Goal: Obtain resource: Obtain resource

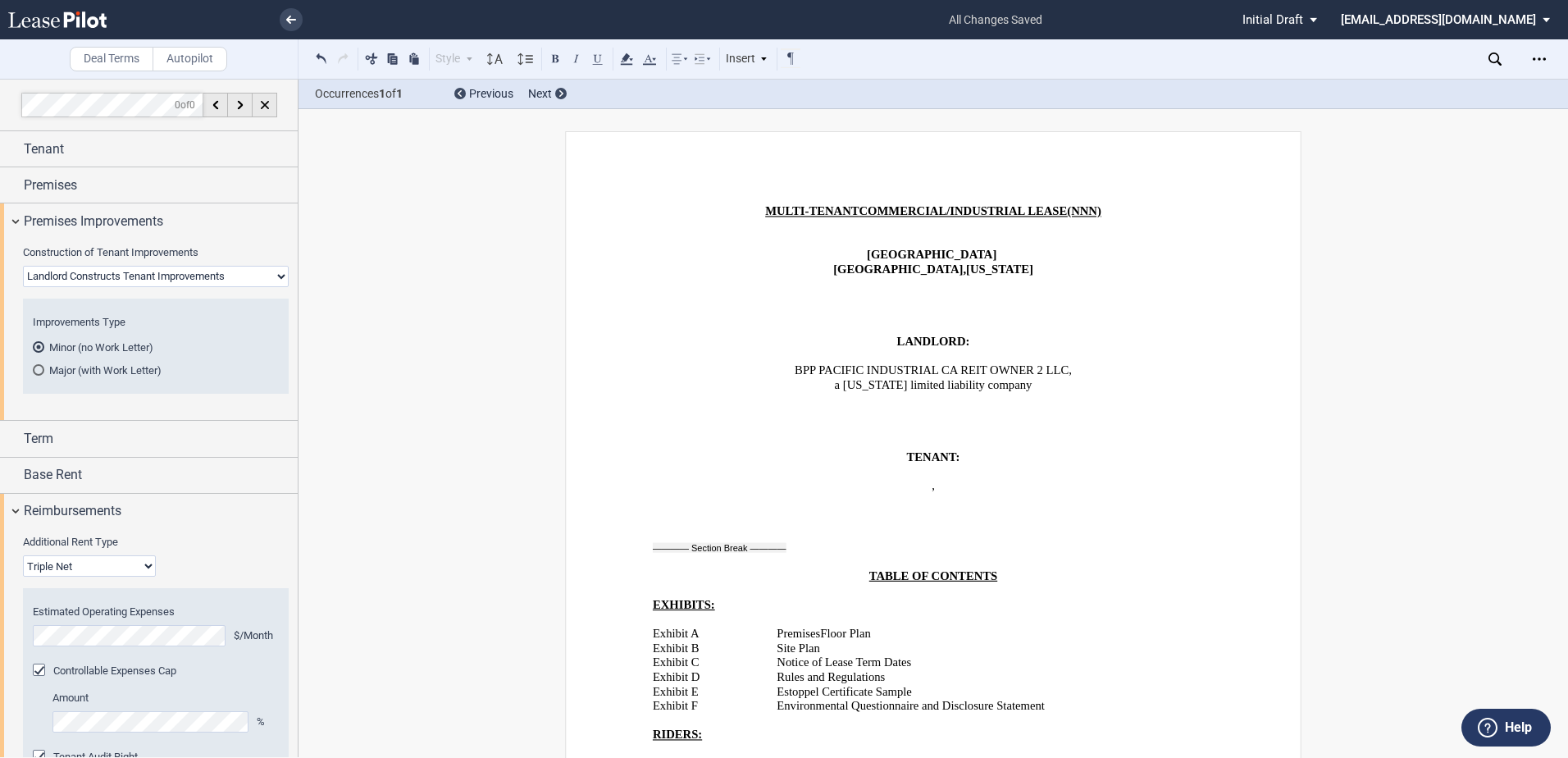
scroll to position [531, 0]
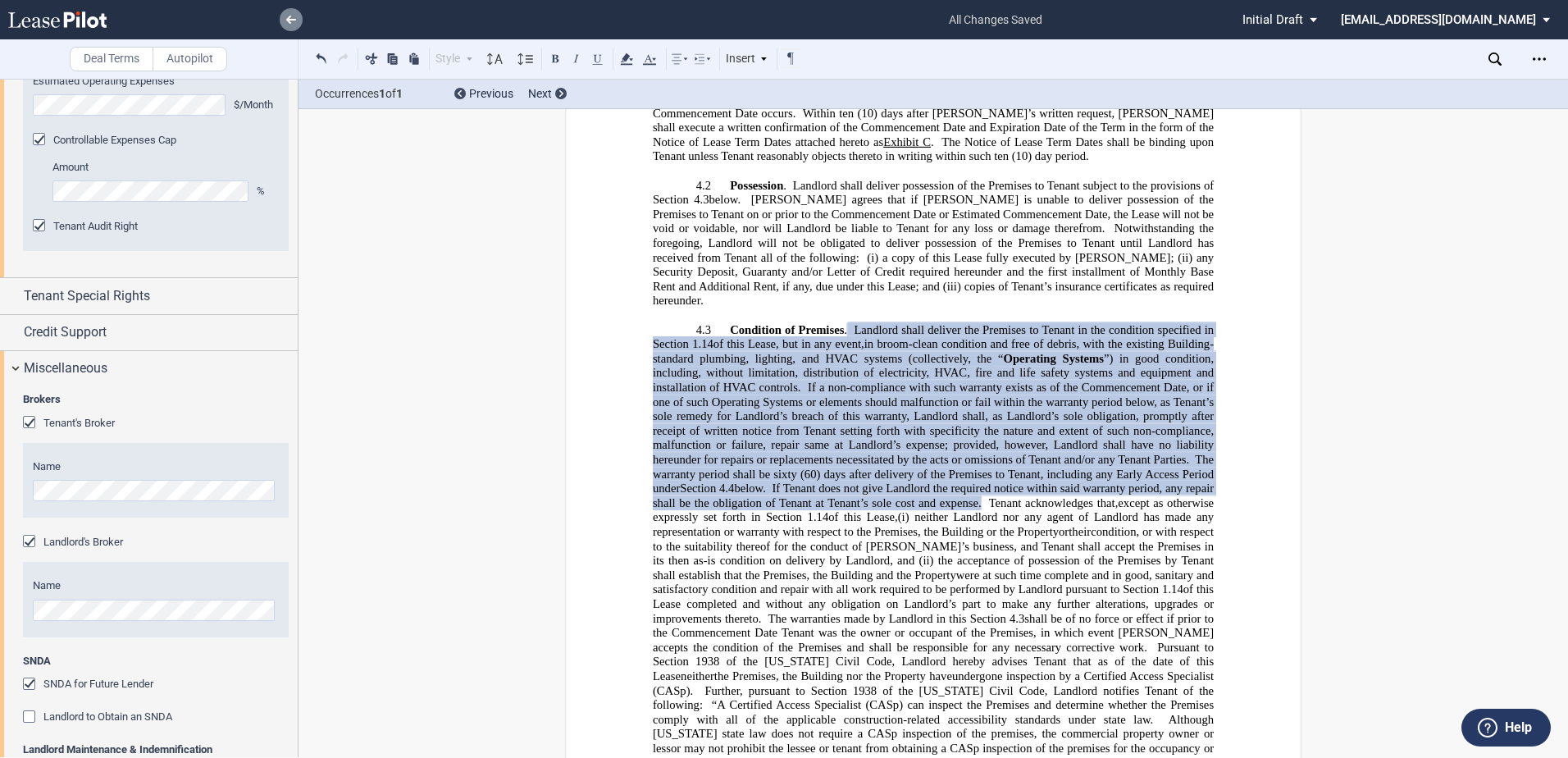
click at [288, 18] on use at bounding box center [291, 19] width 10 height 8
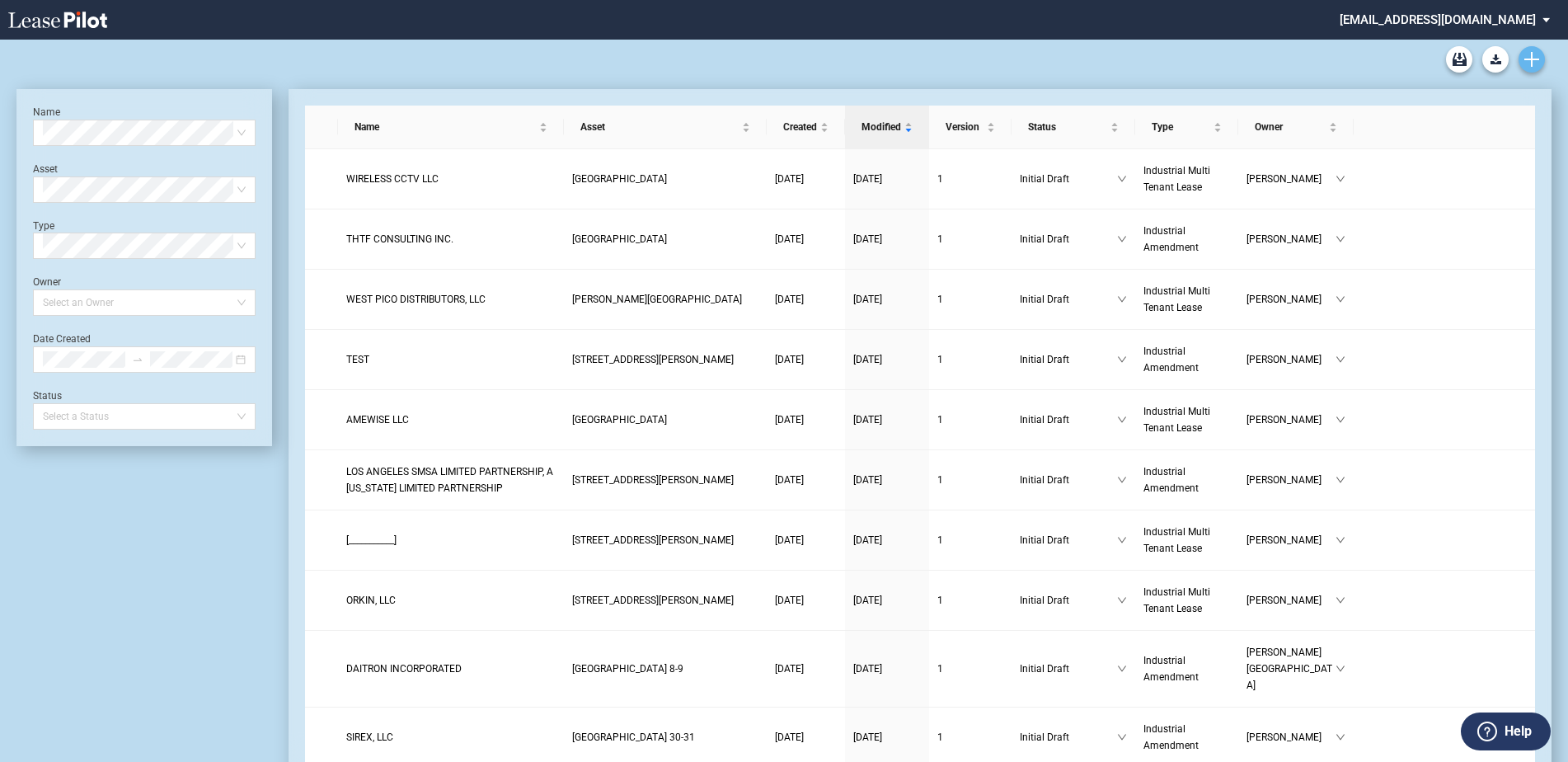
click at [1536, 48] on link "Create new document" at bounding box center [1532, 59] width 27 height 27
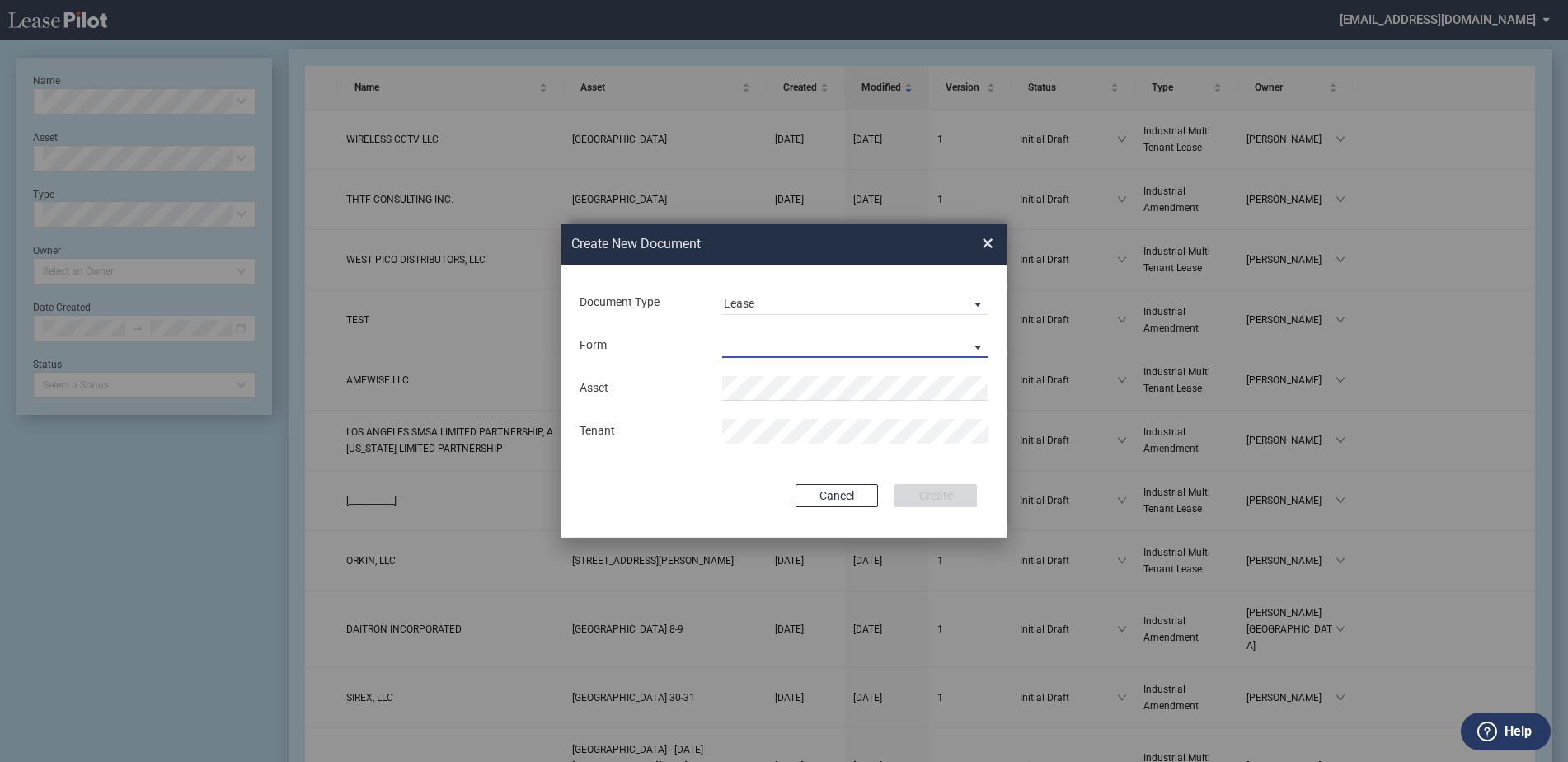
click at [760, 353] on md-select "Industrial Single Tenant Lease Industrial Multi Tenant Lease" at bounding box center [855, 346] width 267 height 25
click at [765, 388] on div "Industrial Multi Tenant Lease" at bounding box center [808, 385] width 169 height 18
click at [231, 529] on div "Create New Document Create New Conformed Deal × Document Type Lease Amendment L…" at bounding box center [784, 381] width 1568 height 762
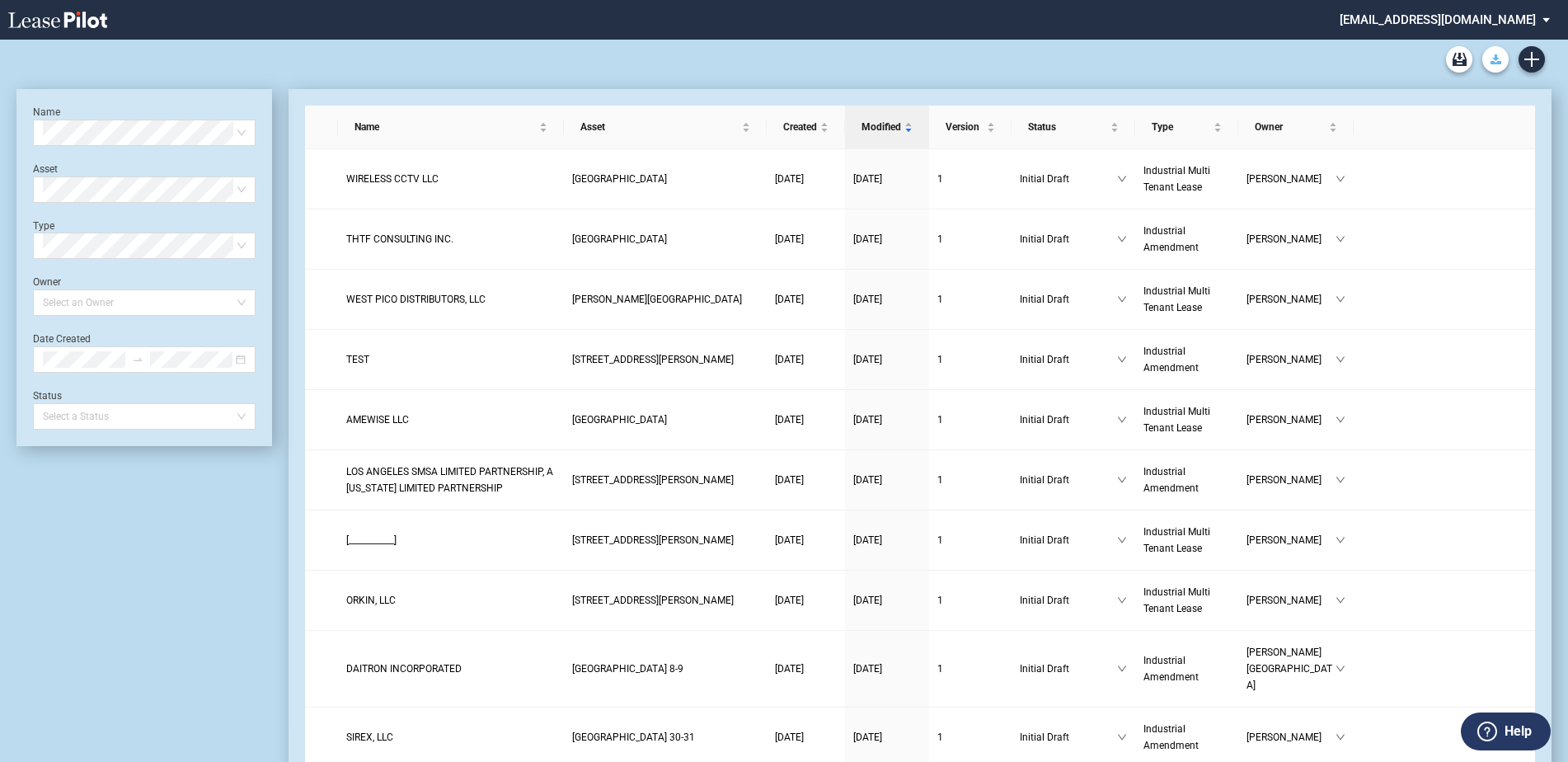
click at [1494, 54] on use "Download Blank Form" at bounding box center [1495, 58] width 11 height 10
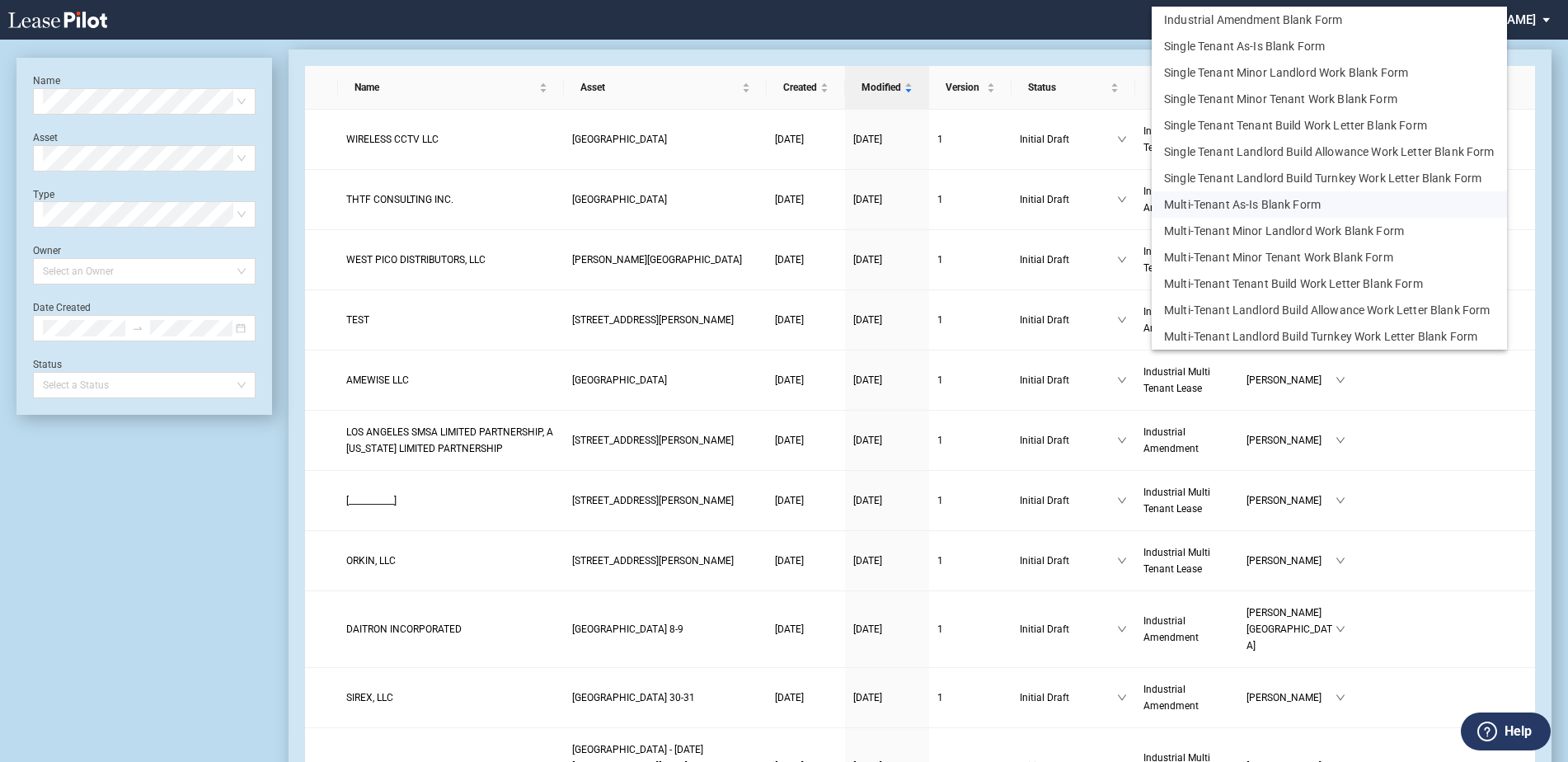
click at [1350, 197] on button "Multi-Tenant As-Is Blank Form" at bounding box center [1329, 205] width 355 height 27
